Goal: Check status: Check status

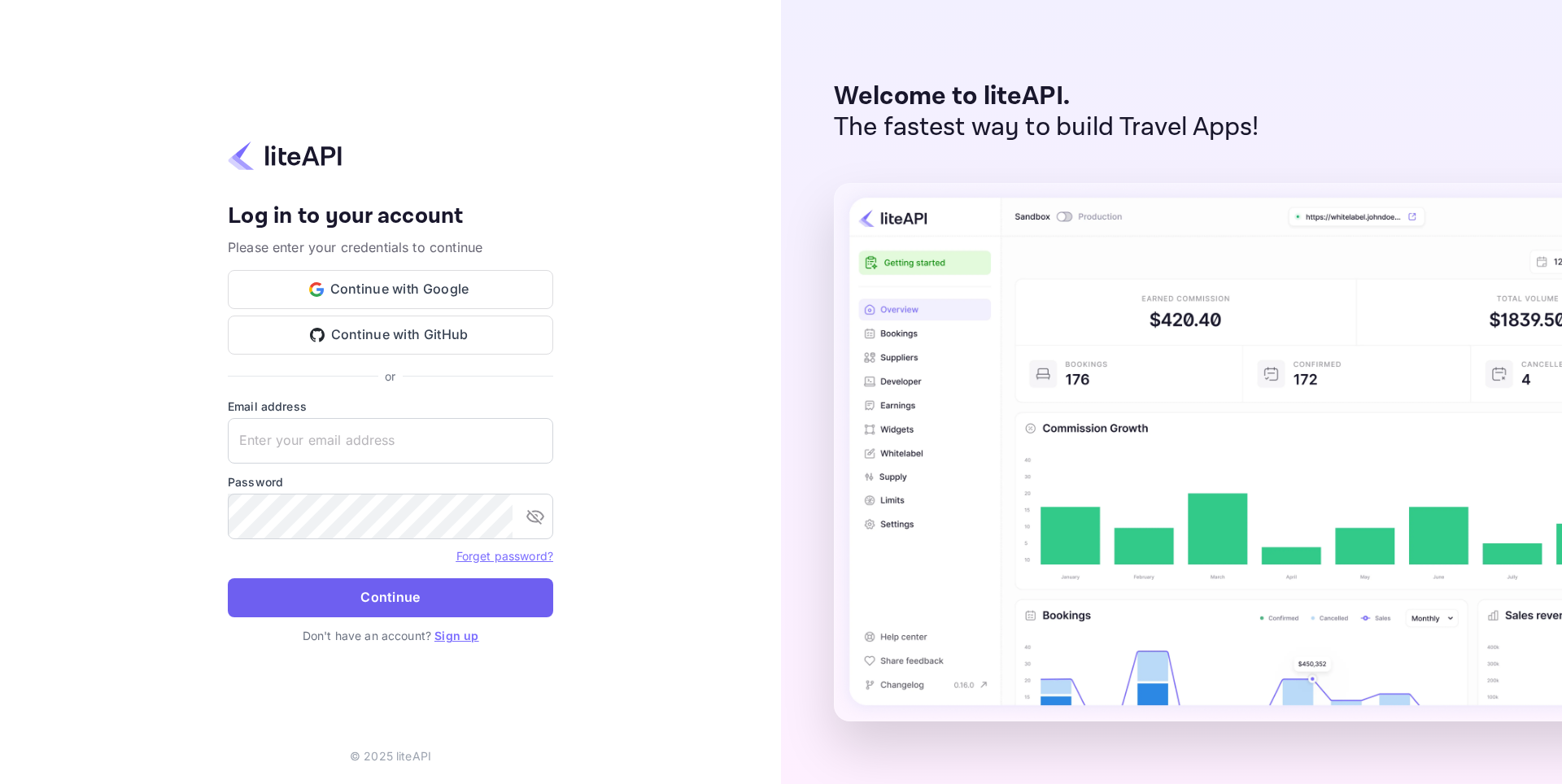
type input "[EMAIL_ADDRESS][DOMAIN_NAME]"
click at [383, 599] on button "Continue" at bounding box center [391, 597] width 326 height 39
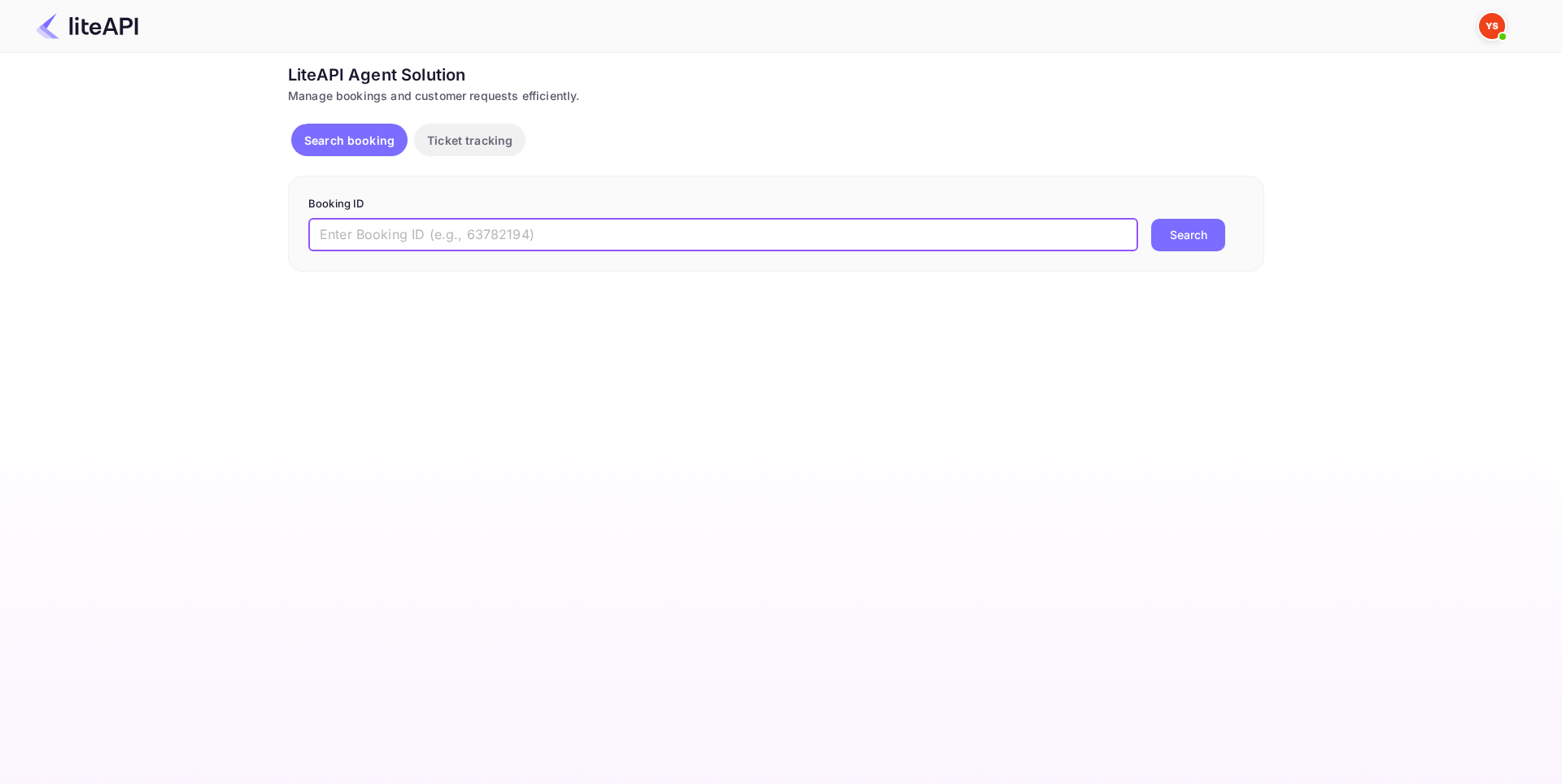
paste input "8910818"
type input "8910818"
click at [1200, 239] on button "Search" at bounding box center [1188, 235] width 74 height 32
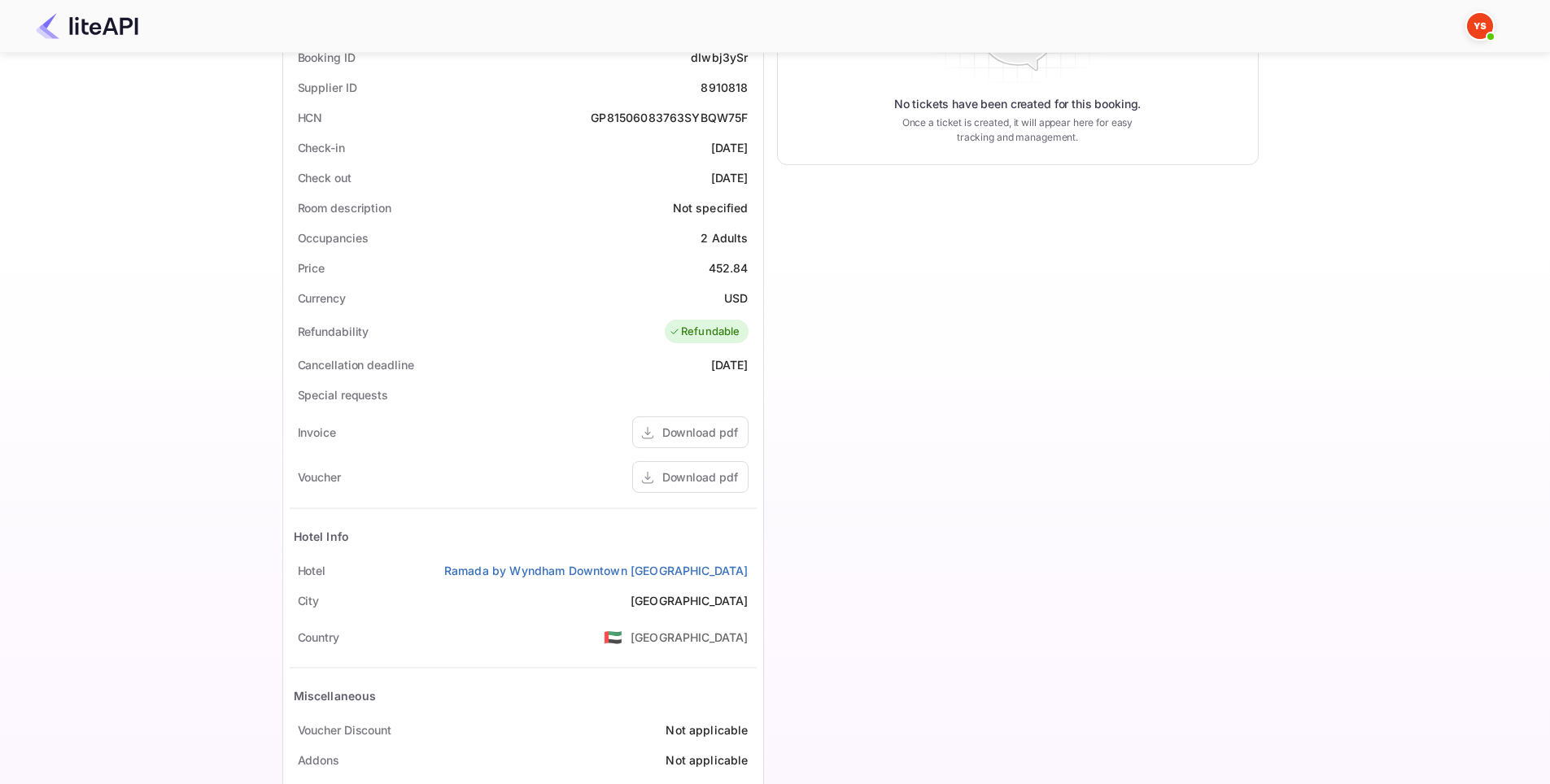
scroll to position [399, 0]
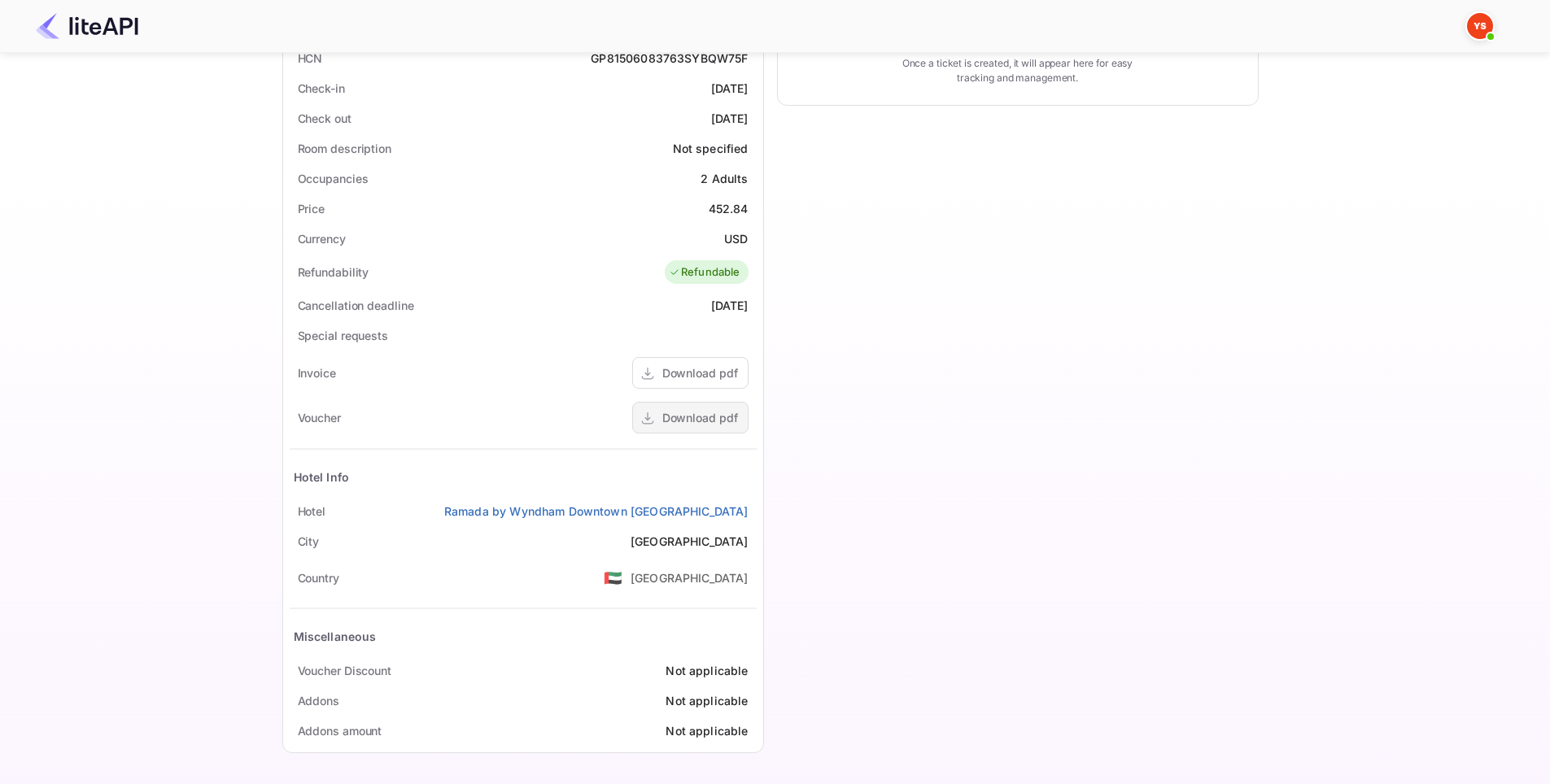
click at [723, 424] on div "Download pdf" at bounding box center [700, 418] width 75 height 18
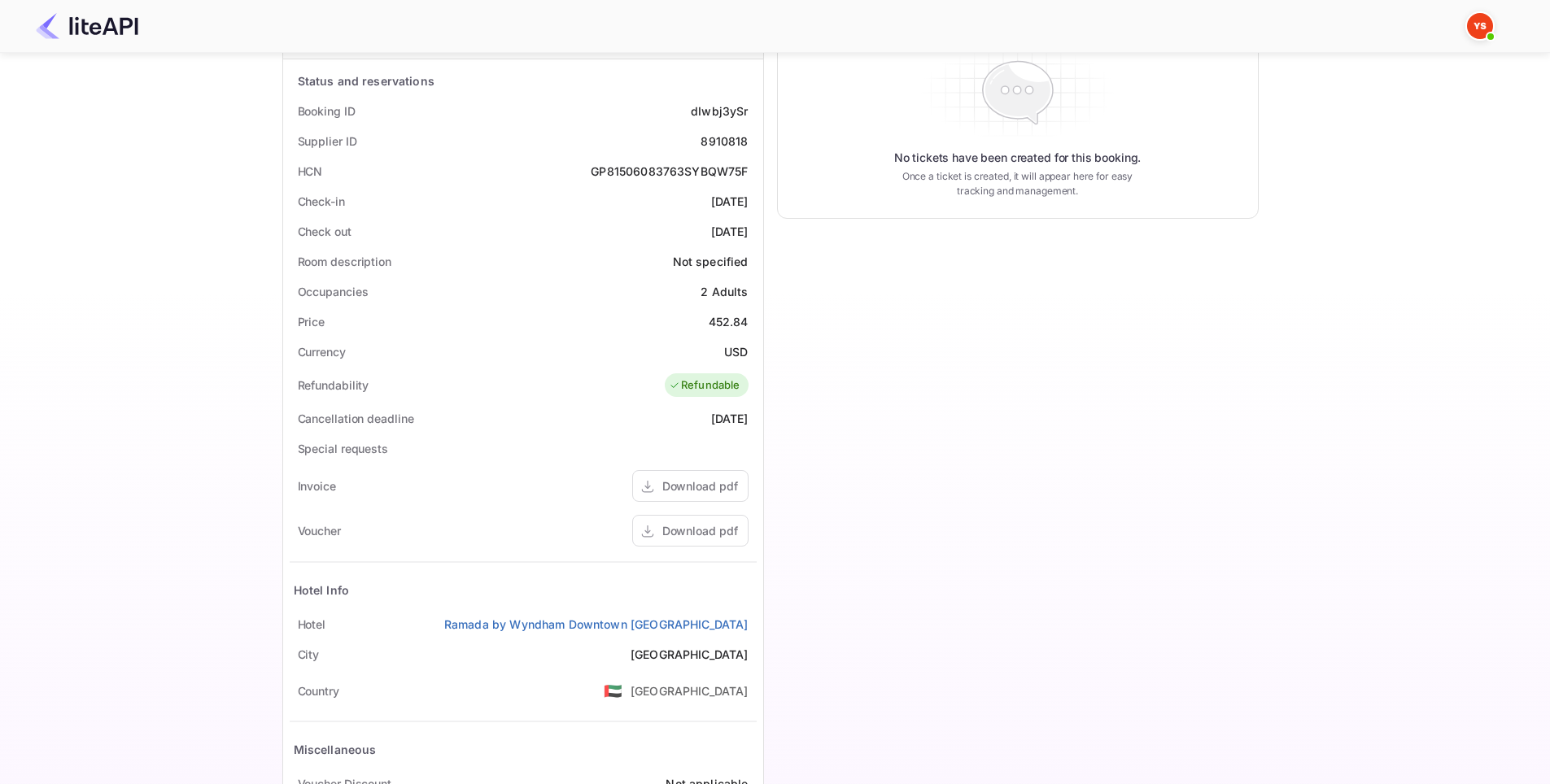
scroll to position [0, 0]
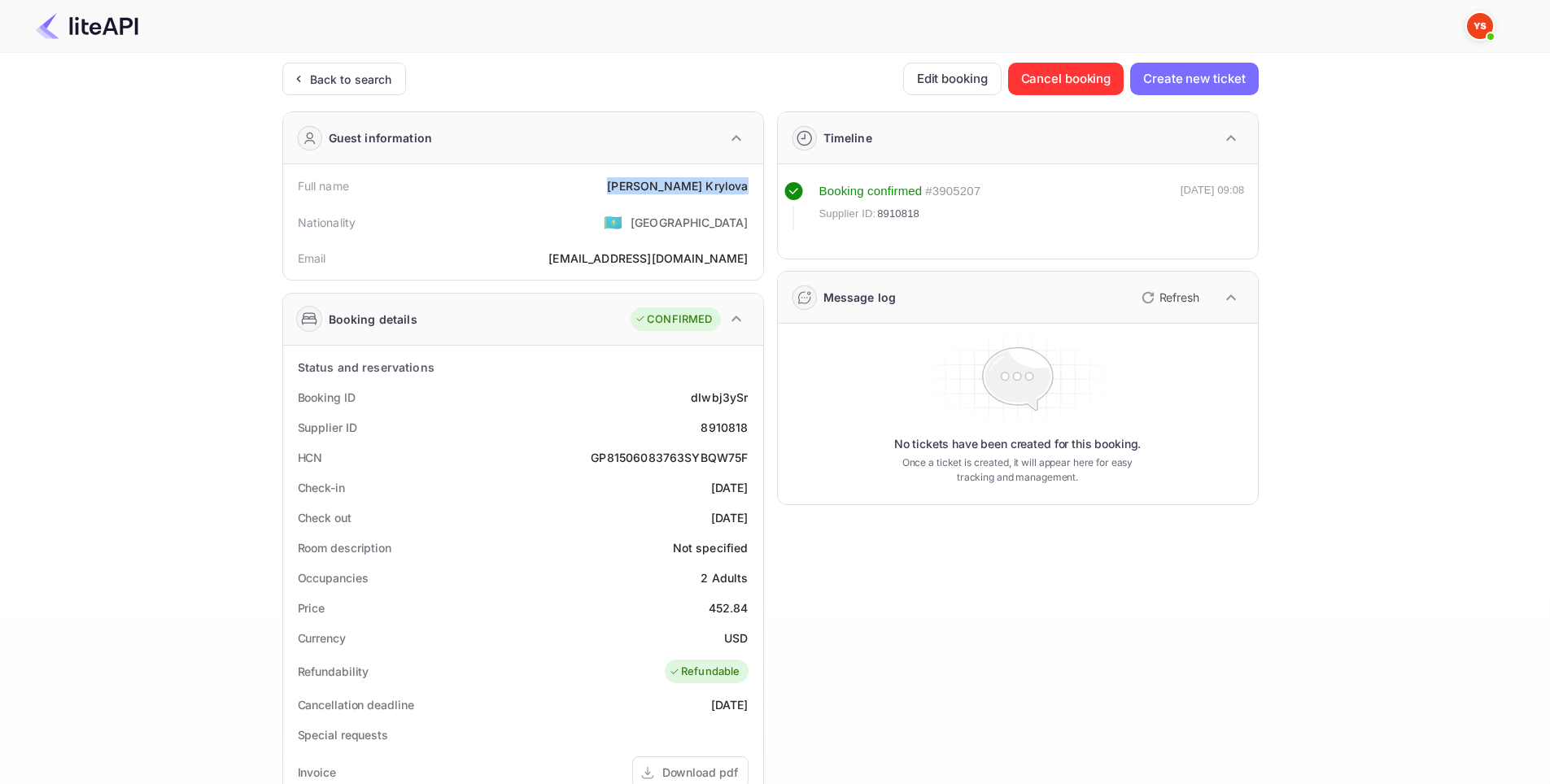
drag, startPoint x: 754, startPoint y: 188, endPoint x: 665, endPoint y: 194, distance: 89.2
click at [665, 194] on div "Full name [PERSON_NAME]" at bounding box center [523, 186] width 467 height 30
copy div "[PERSON_NAME]"
drag, startPoint x: 718, startPoint y: 429, endPoint x: 697, endPoint y: 429, distance: 21.0
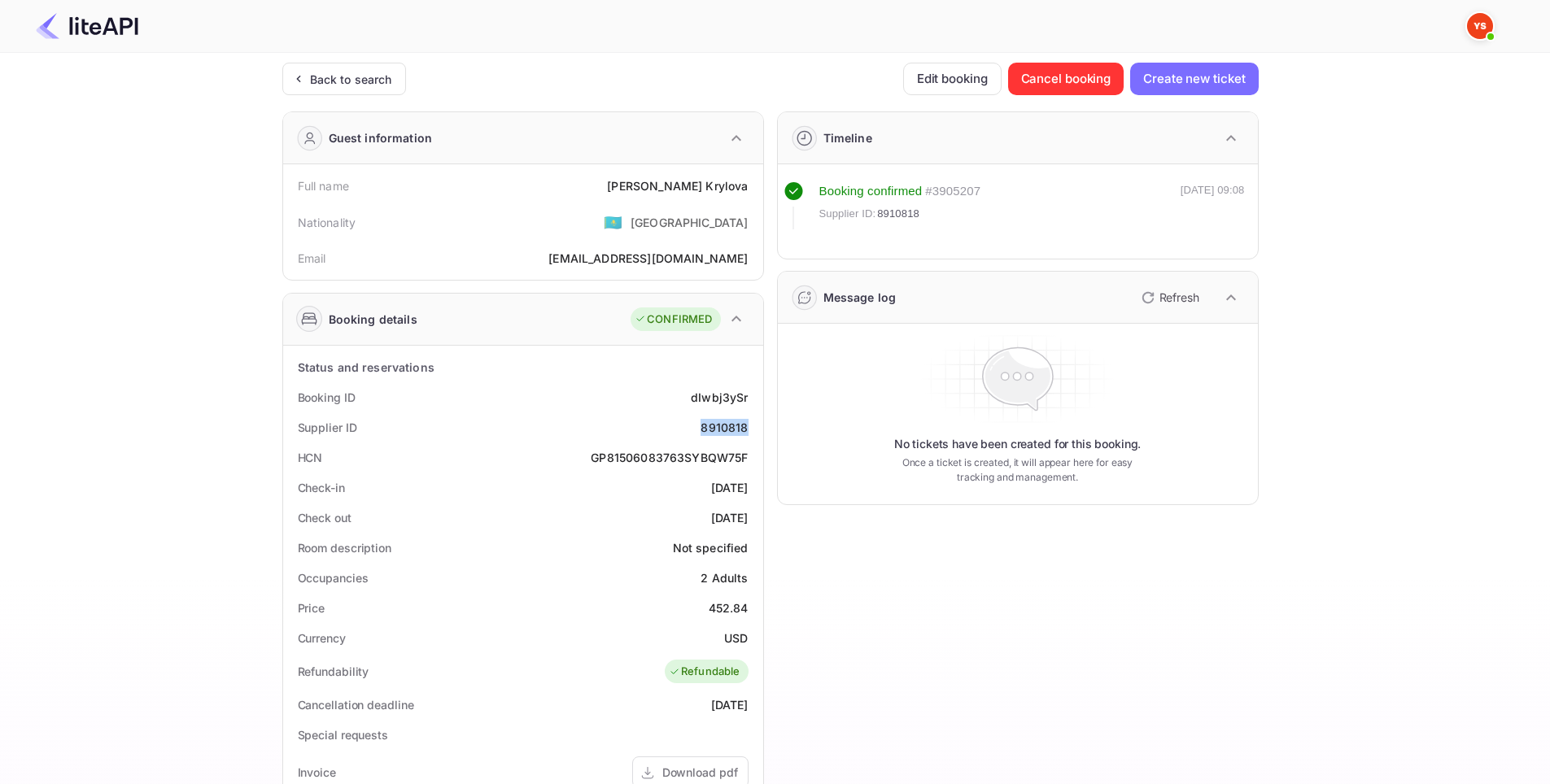
click at [697, 429] on div "Supplier ID 8910818" at bounding box center [523, 427] width 467 height 30
copy div "8910818"
drag, startPoint x: 749, startPoint y: 491, endPoint x: 685, endPoint y: 491, distance: 64.0
click at [685, 491] on div "Check-in [DATE]" at bounding box center [523, 488] width 467 height 30
copy div "[DATE]"
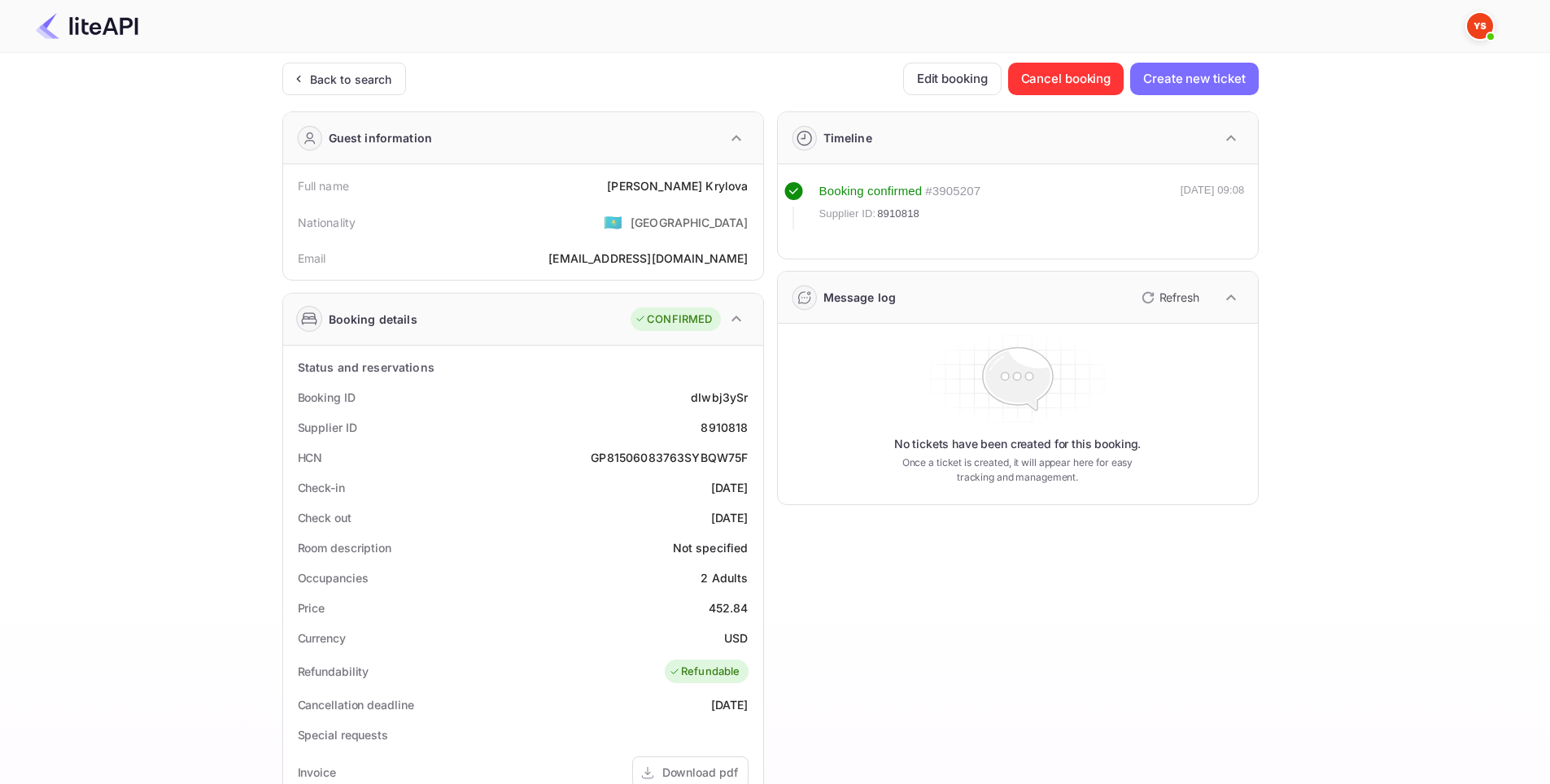
drag, startPoint x: 891, startPoint y: 636, endPoint x: 887, endPoint y: 615, distance: 21.4
click at [895, 633] on div "Timeline Booking confirmed # 3905207 Supplier ID: 8910818 [DATE] 09:08 Message …" at bounding box center [1011, 631] width 495 height 1066
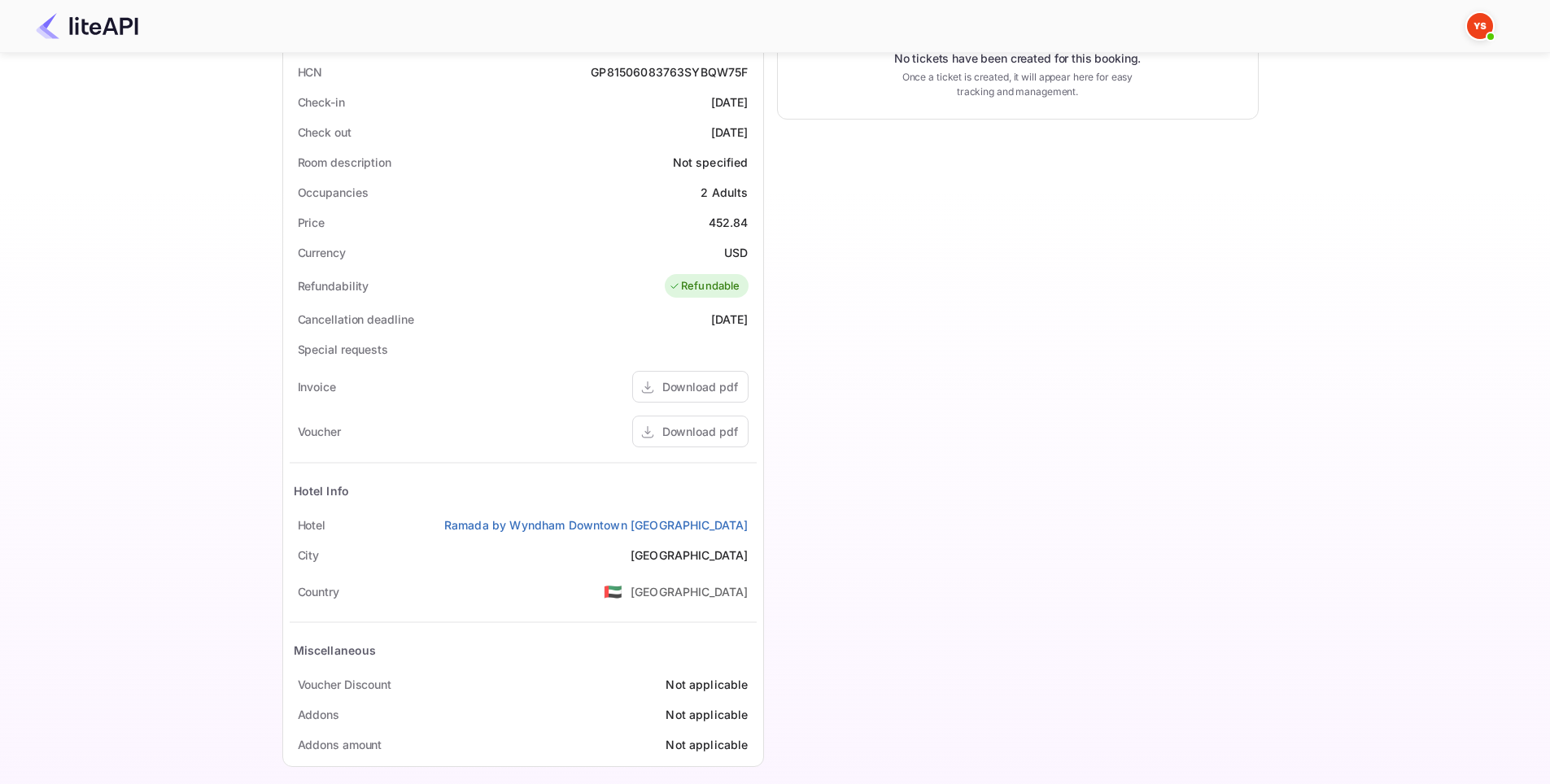
scroll to position [399, 0]
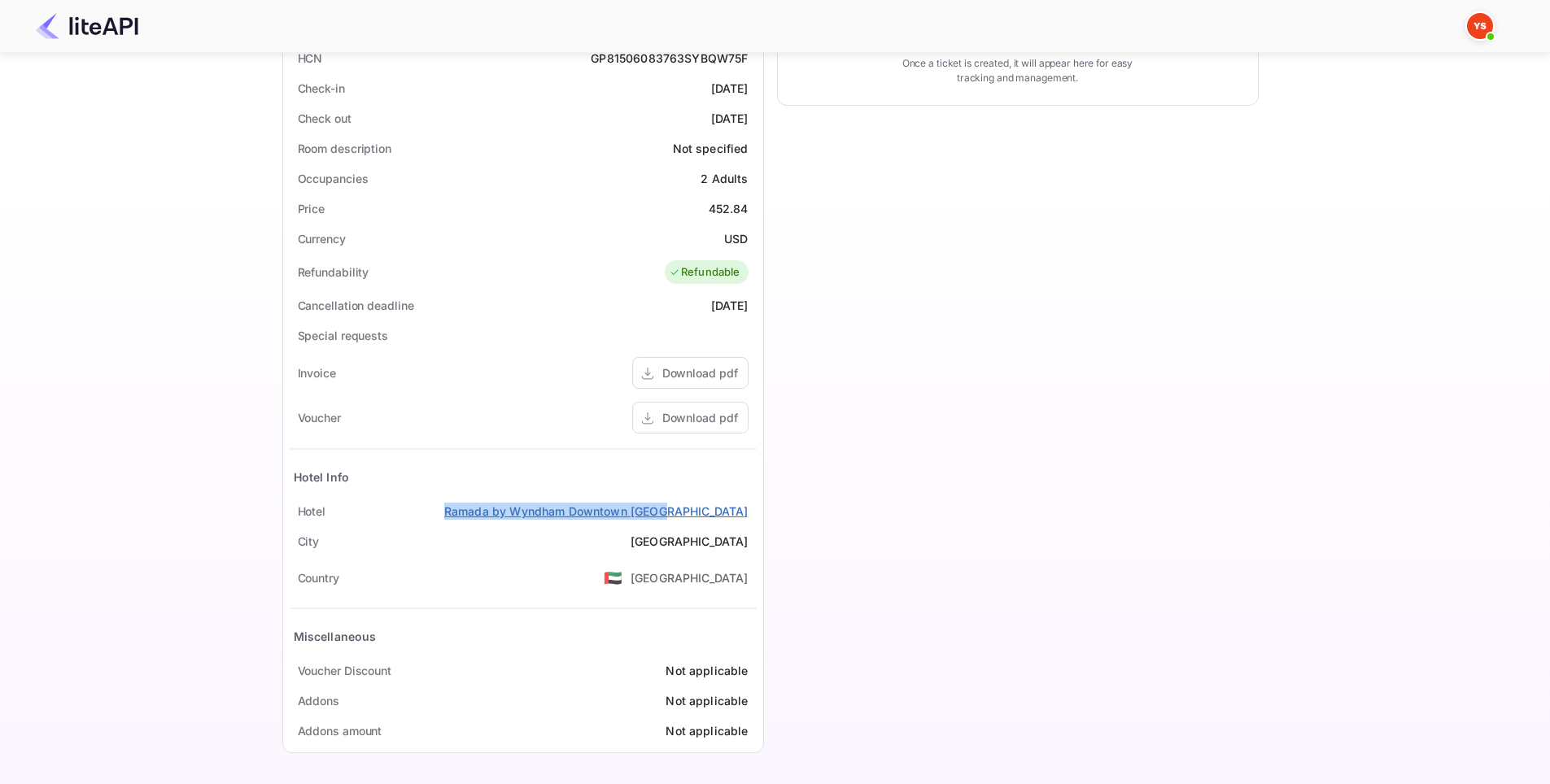
drag, startPoint x: 749, startPoint y: 515, endPoint x: 531, endPoint y: 508, distance: 218.1
click at [531, 508] on div "[GEOGRAPHIC_DATA] by Wyndham Downtown [GEOGRAPHIC_DATA]" at bounding box center [523, 512] width 467 height 30
copy link "Ramada by Wyndham Downtown [GEOGRAPHIC_DATA]"
